Goal: Information Seeking & Learning: Check status

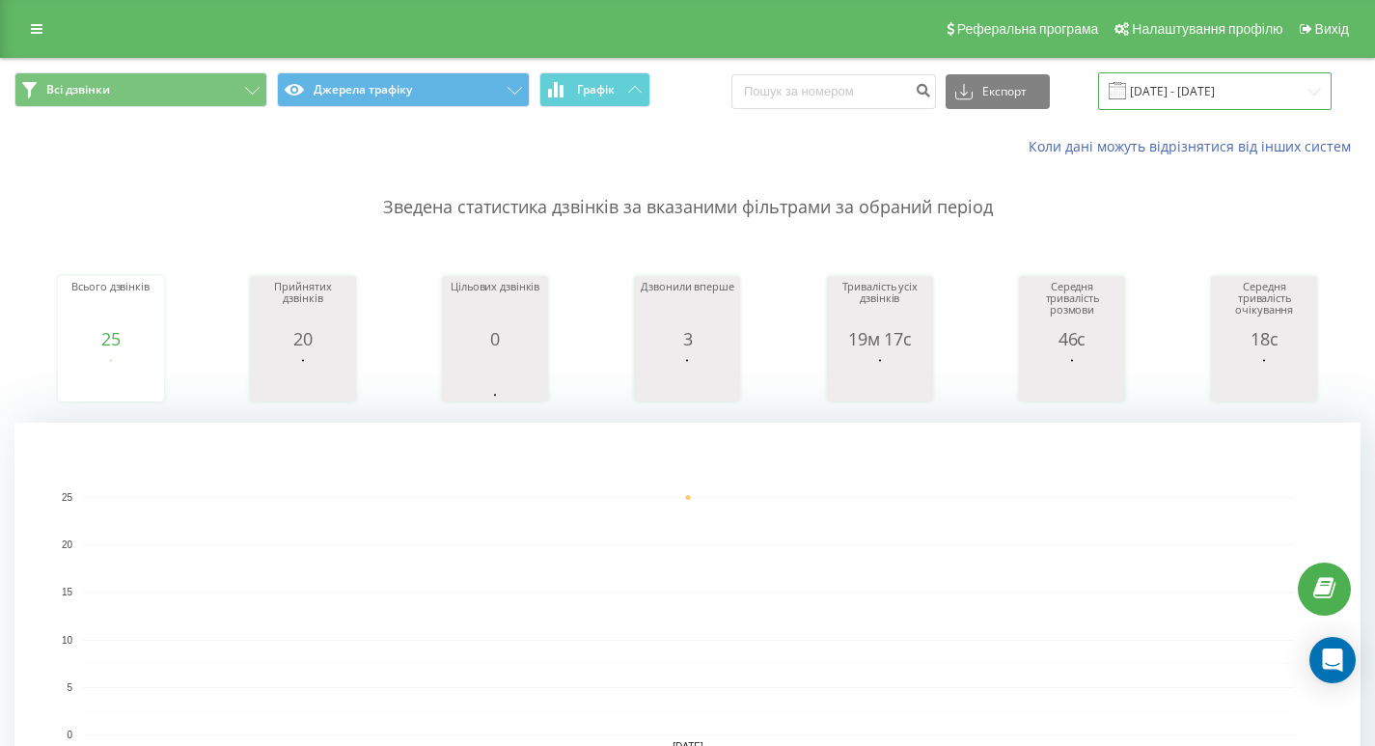
click at [1172, 86] on input "[DATE] - [DATE]" at bounding box center [1214, 91] width 233 height 38
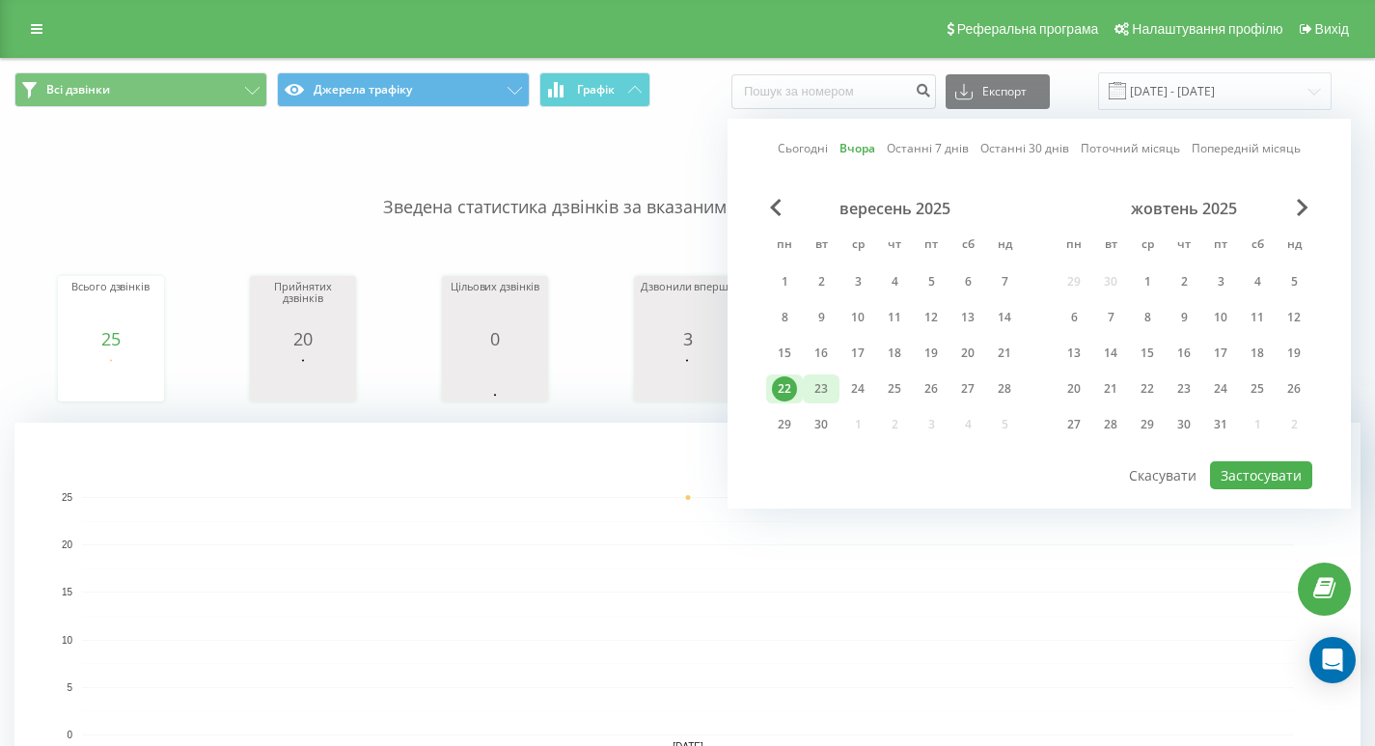
click at [826, 397] on div "23" at bounding box center [820, 388] width 25 height 25
click at [1241, 472] on button "Застосувати" at bounding box center [1261, 475] width 102 height 28
type input "[DATE] - [DATE]"
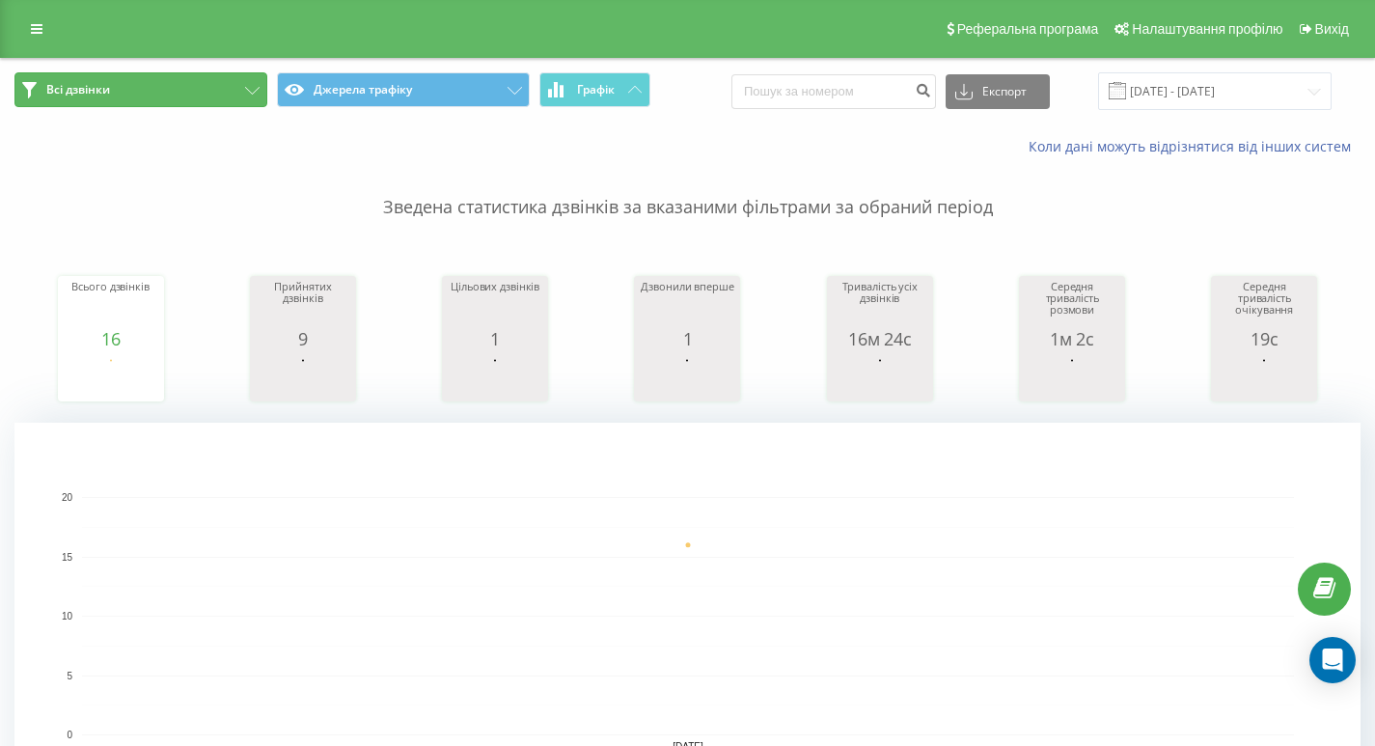
click at [203, 97] on button "Всі дзвінки" at bounding box center [140, 89] width 253 height 35
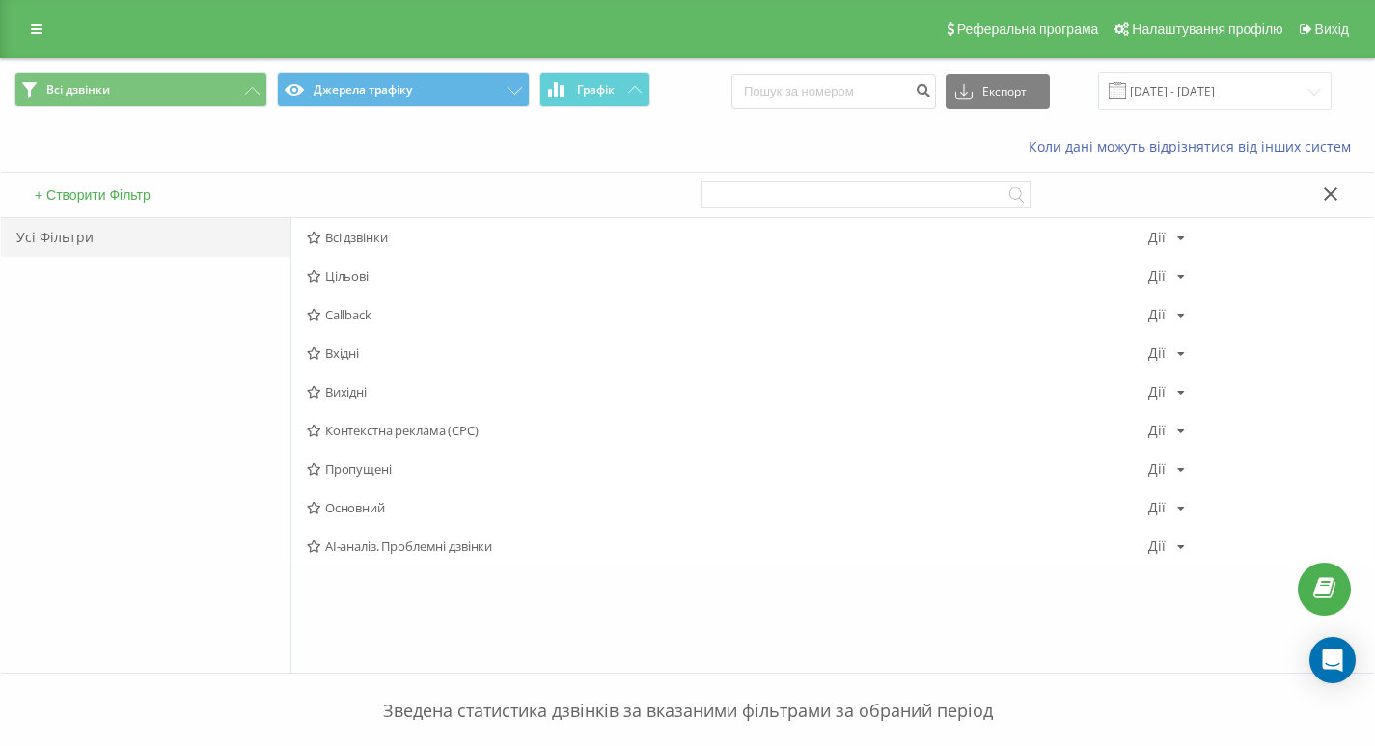
click at [339, 240] on span "Всі дзвінки" at bounding box center [727, 238] width 841 height 14
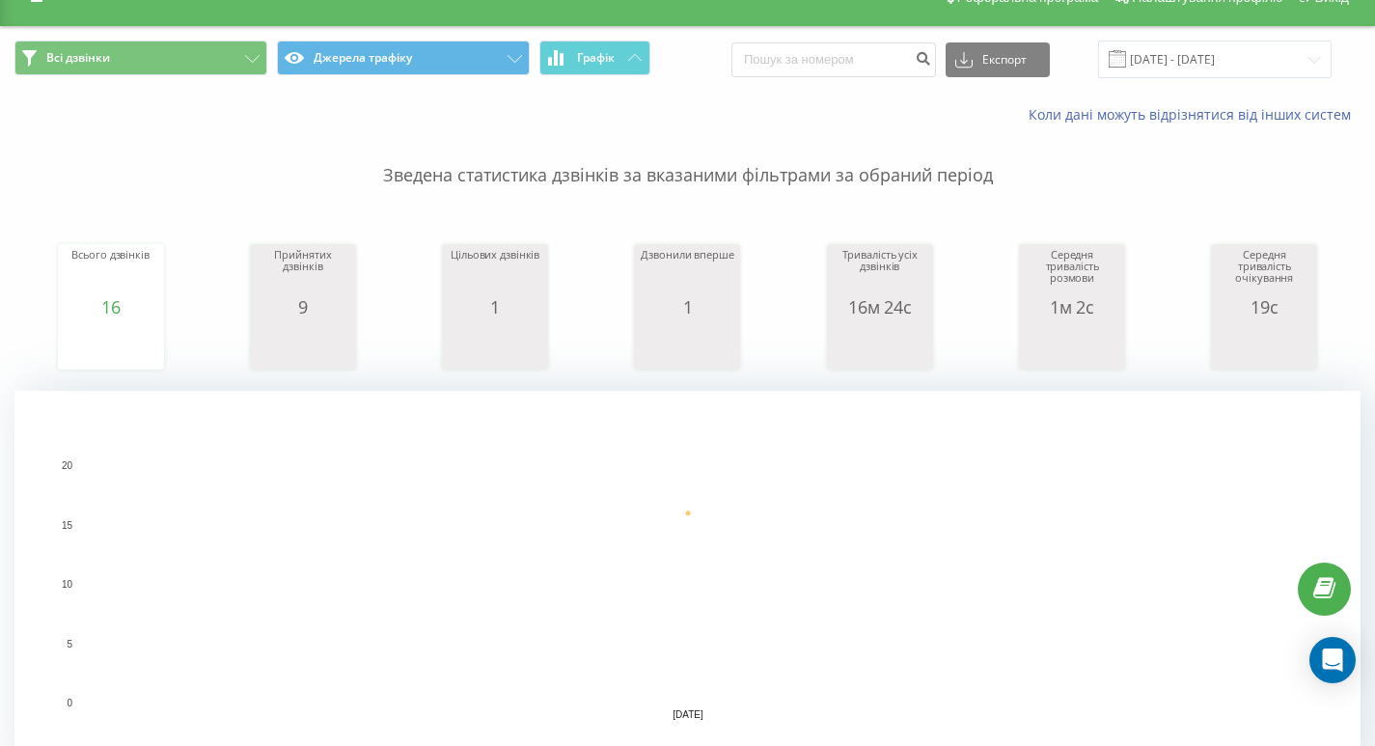
scroll to position [13, 0]
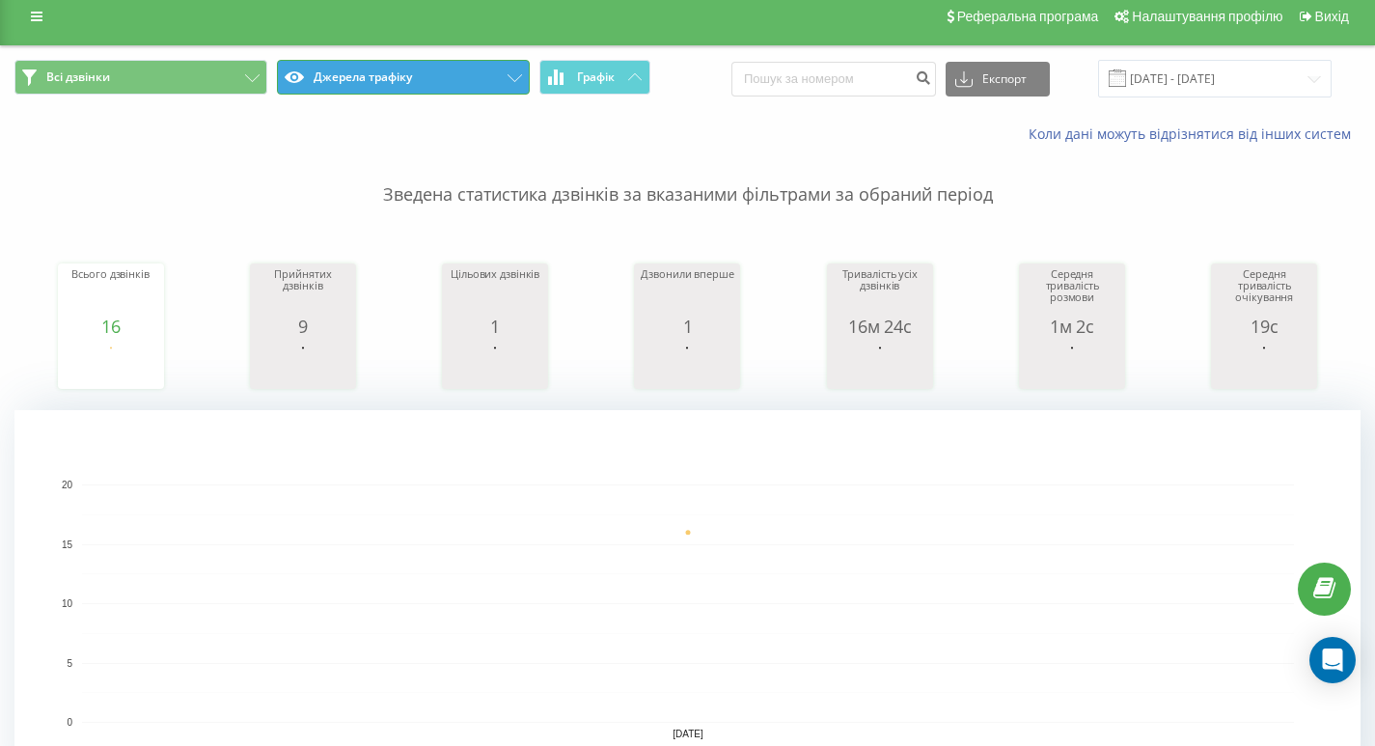
click at [512, 67] on button "Джерела трафіку" at bounding box center [403, 77] width 253 height 35
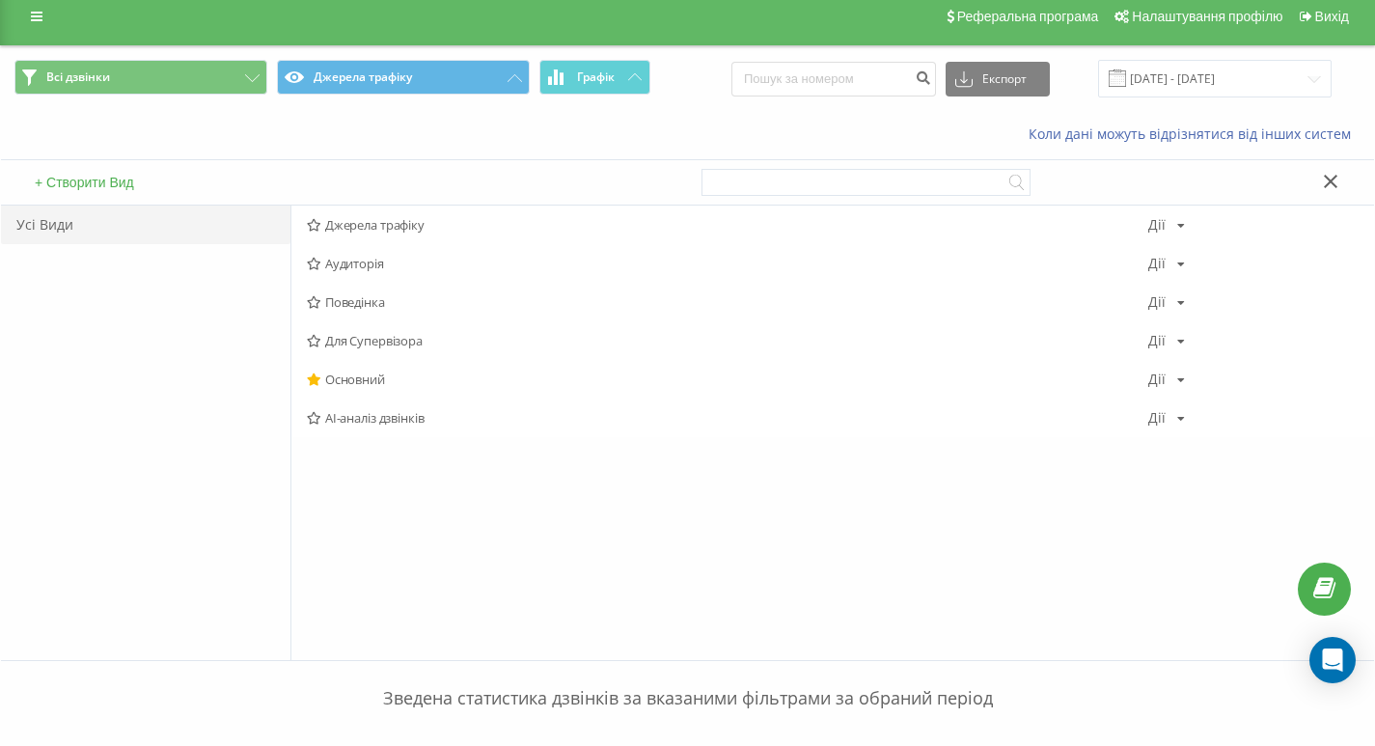
click at [1334, 173] on button at bounding box center [1331, 183] width 28 height 20
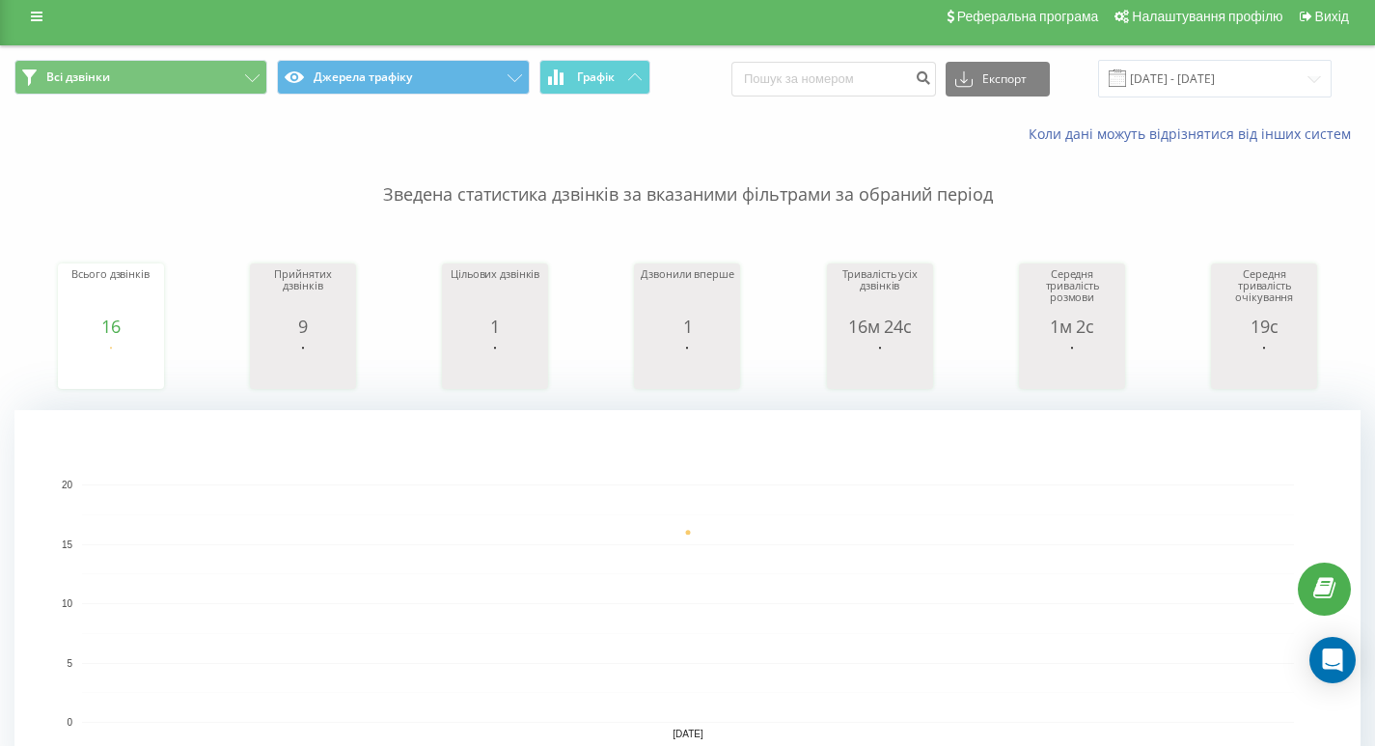
drag, startPoint x: 752, startPoint y: 495, endPoint x: 412, endPoint y: 246, distance: 421.0
click at [752, 495] on rect "A chart." at bounding box center [688, 603] width 1212 height 238
click at [238, 84] on button "Всі дзвінки" at bounding box center [140, 77] width 253 height 35
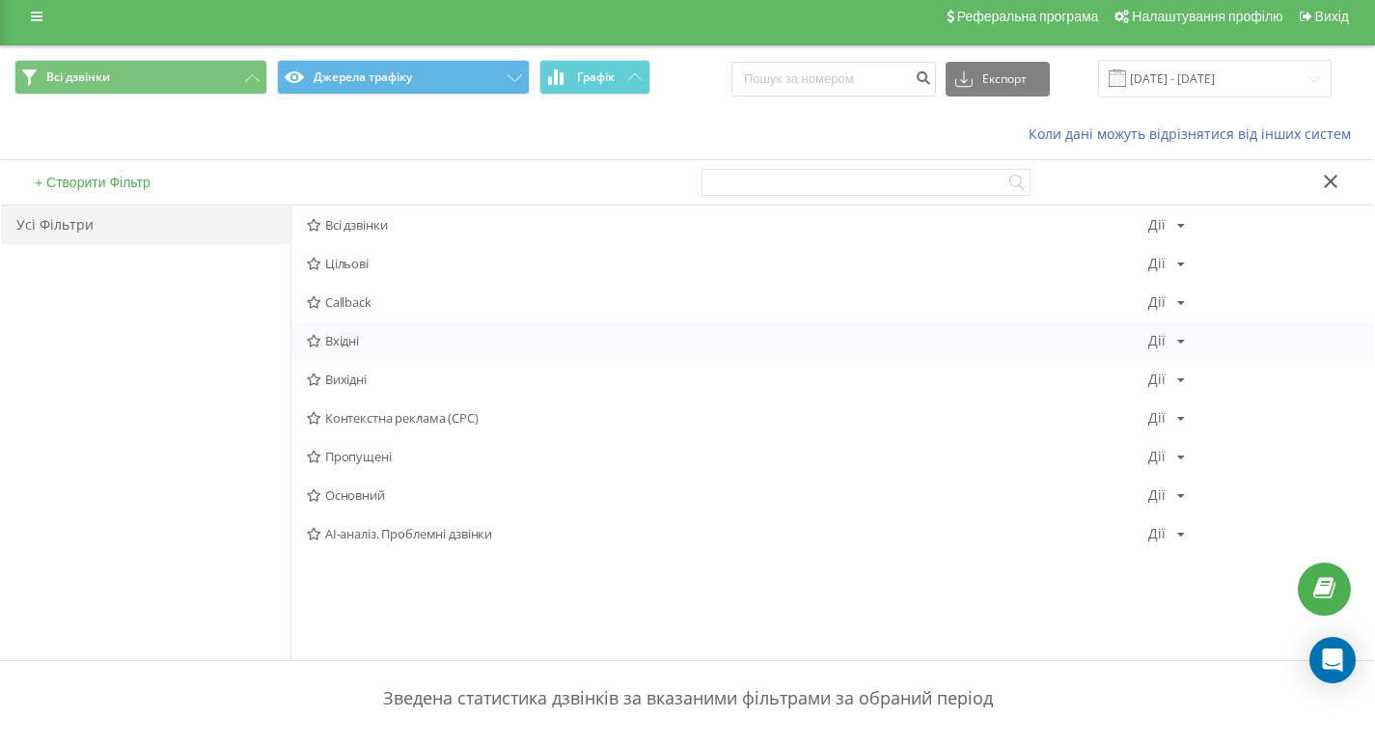
click at [390, 346] on span "Вхідні" at bounding box center [727, 341] width 841 height 14
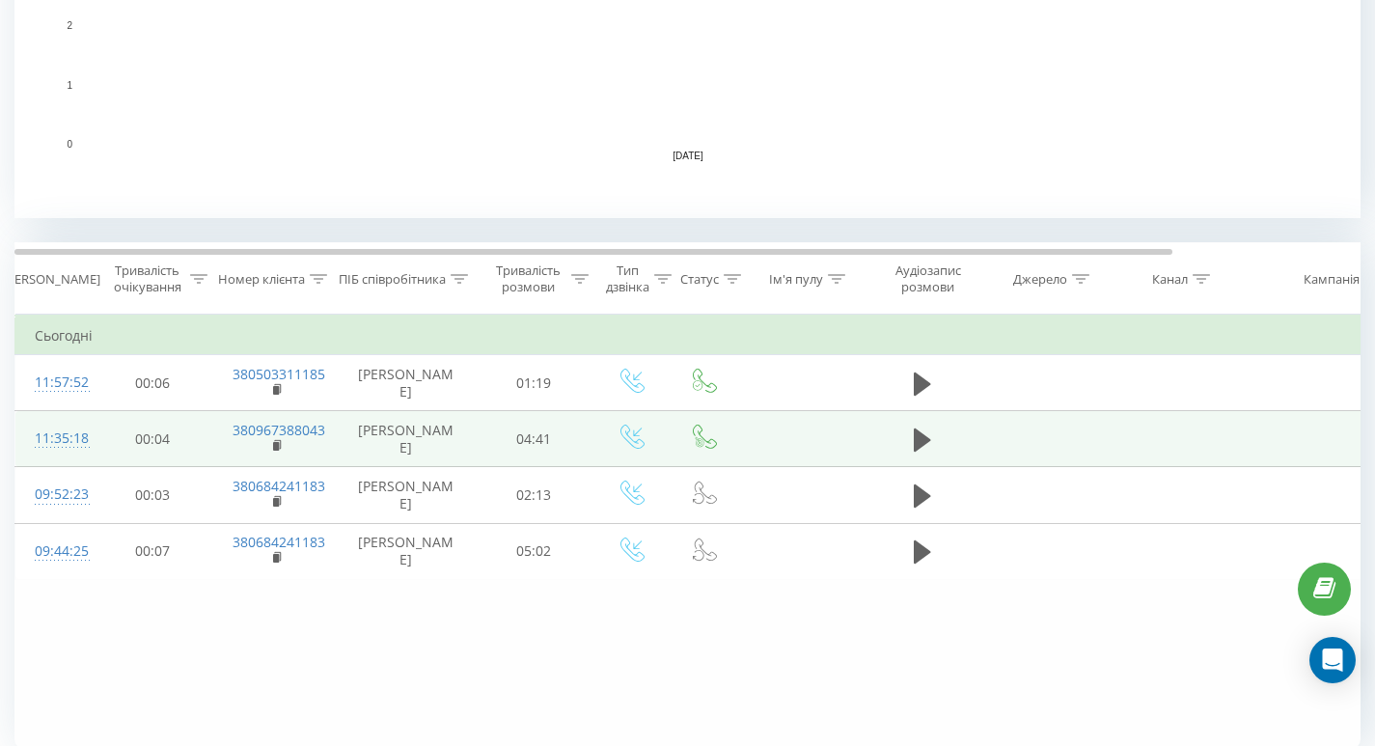
scroll to position [666, 0]
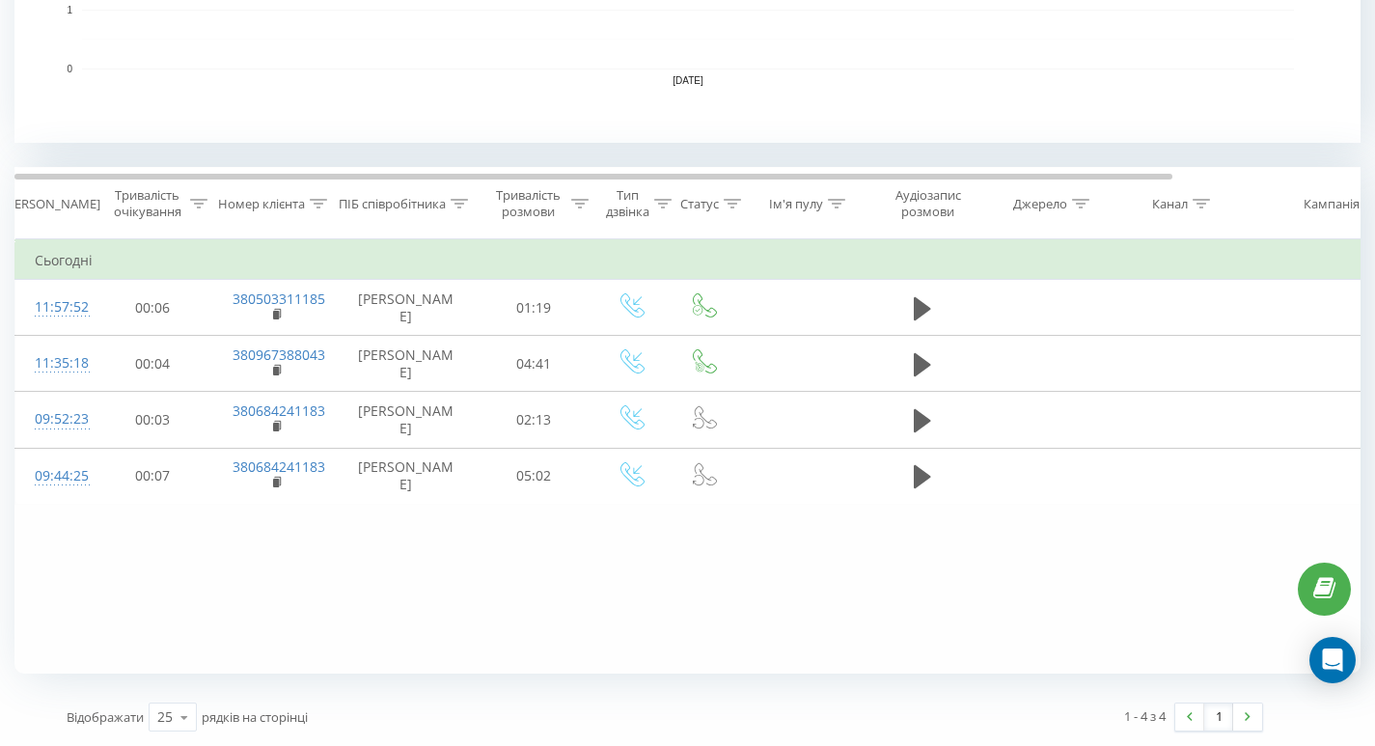
click at [135, 553] on div "Фільтрувати за умовою Дорівнює Скасувати OK Фільтрувати за умовою Містить Скасу…" at bounding box center [687, 456] width 1346 height 434
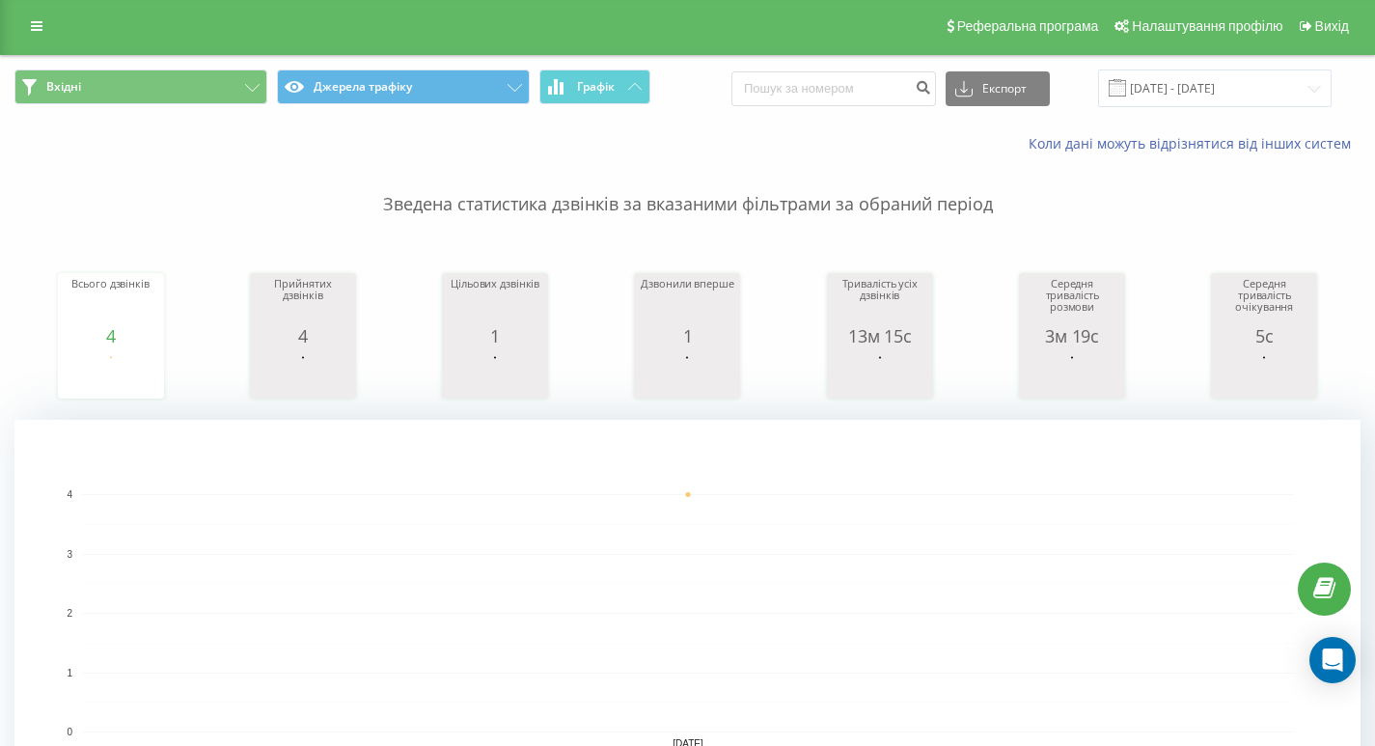
scroll to position [0, 0]
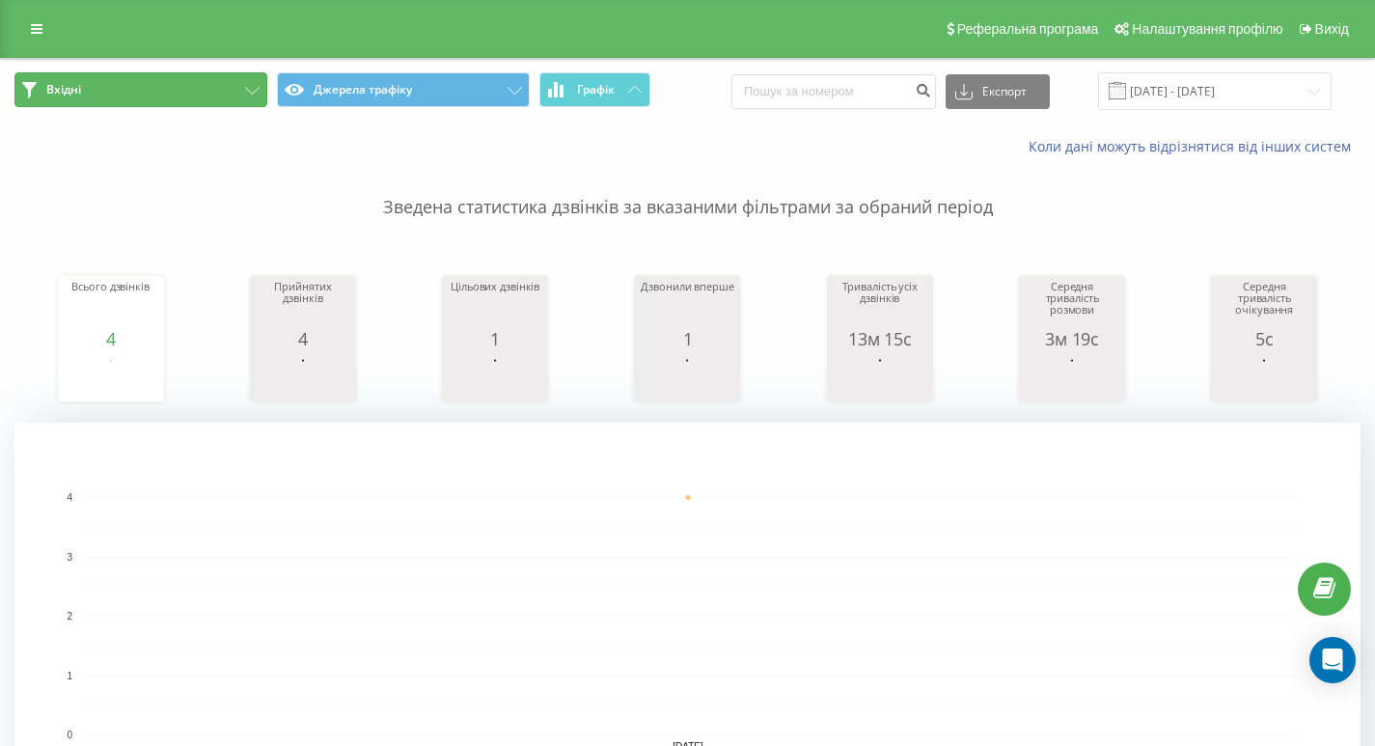
click at [180, 96] on button "Вхідні" at bounding box center [140, 89] width 253 height 35
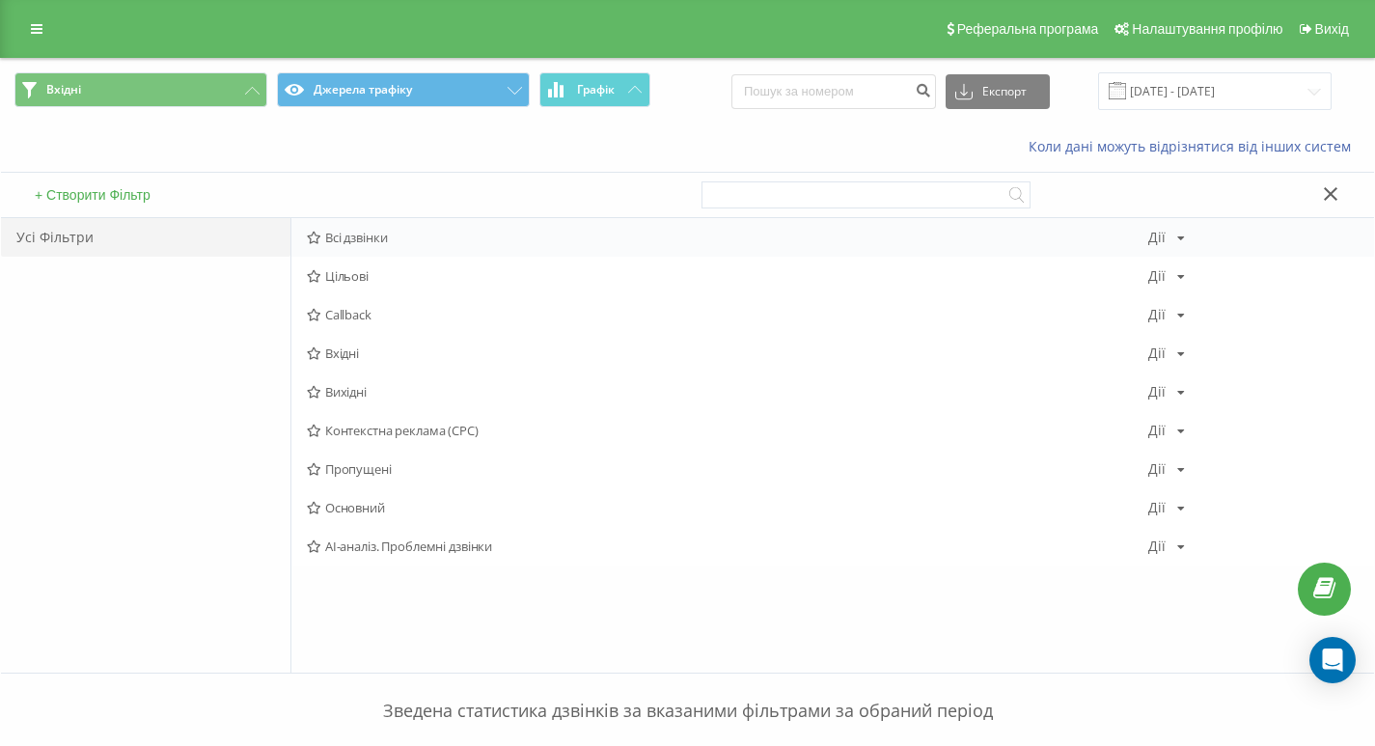
click at [338, 239] on span "Всі дзвінки" at bounding box center [727, 238] width 841 height 14
